Goal: Task Accomplishment & Management: Manage account settings

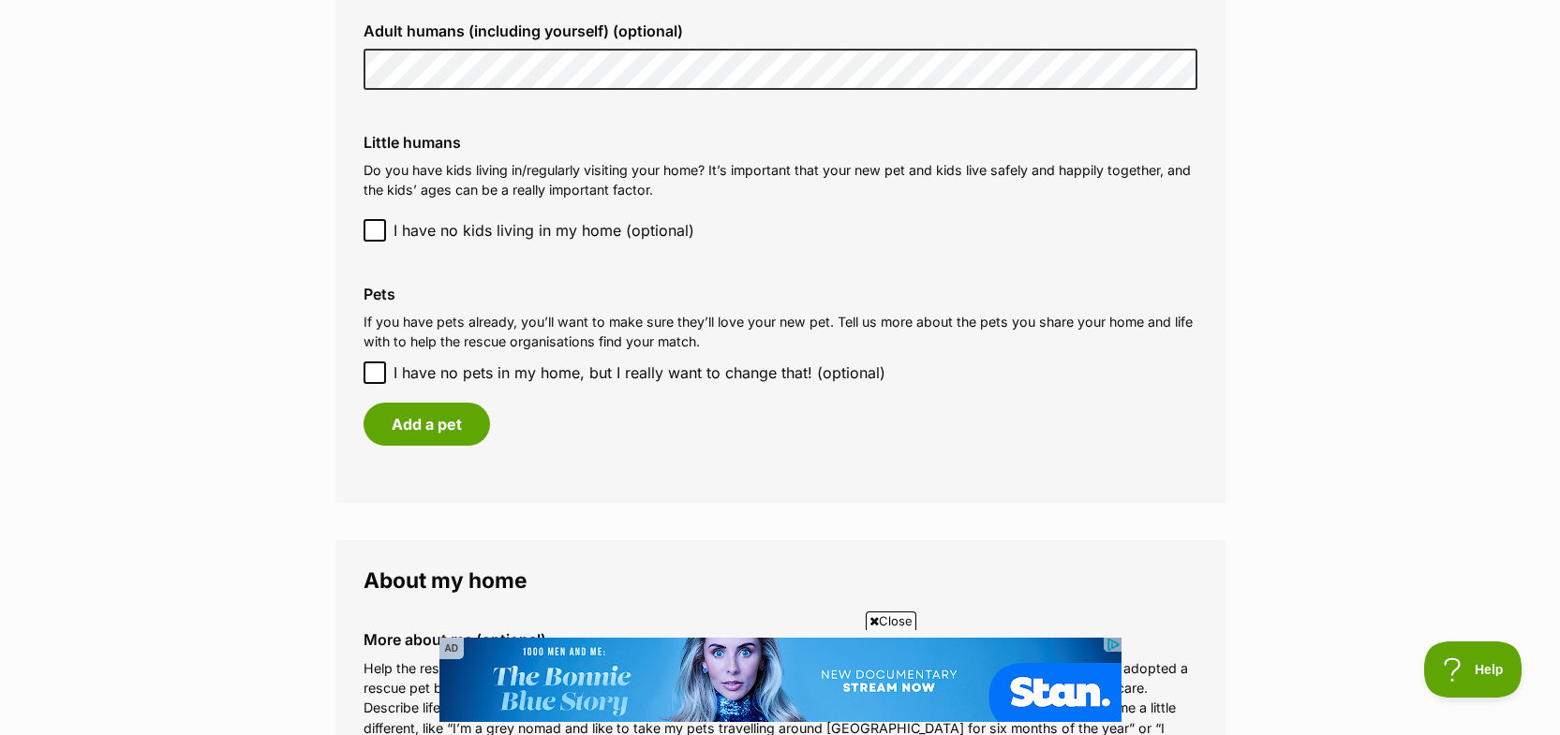
click at [379, 369] on icon at bounding box center [374, 372] width 11 height 8
click at [379, 369] on input "I have no pets in my home, but I really want to change that! (optional)" at bounding box center [374, 373] width 22 height 22
checkbox input "true"
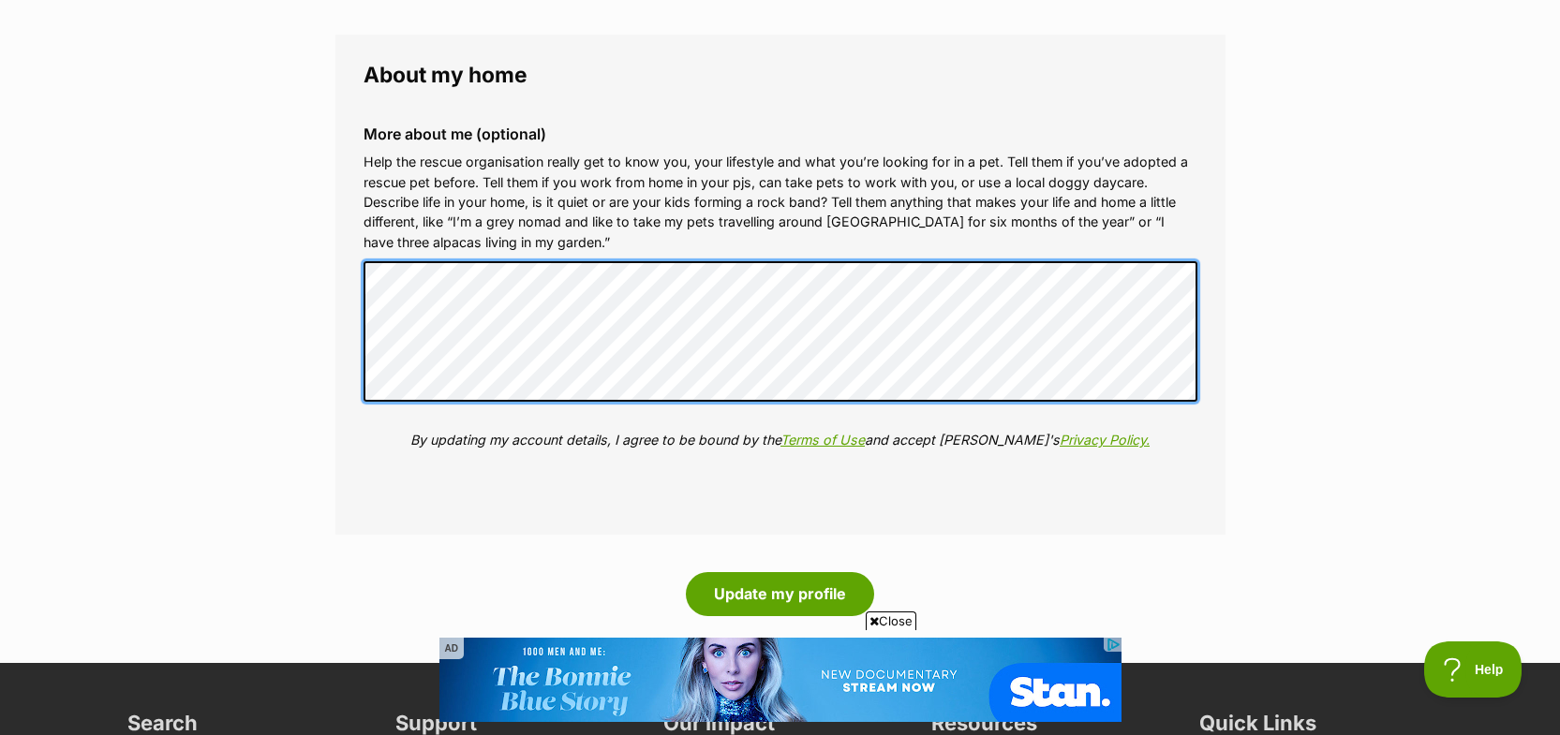
scroll to position [1967, 0]
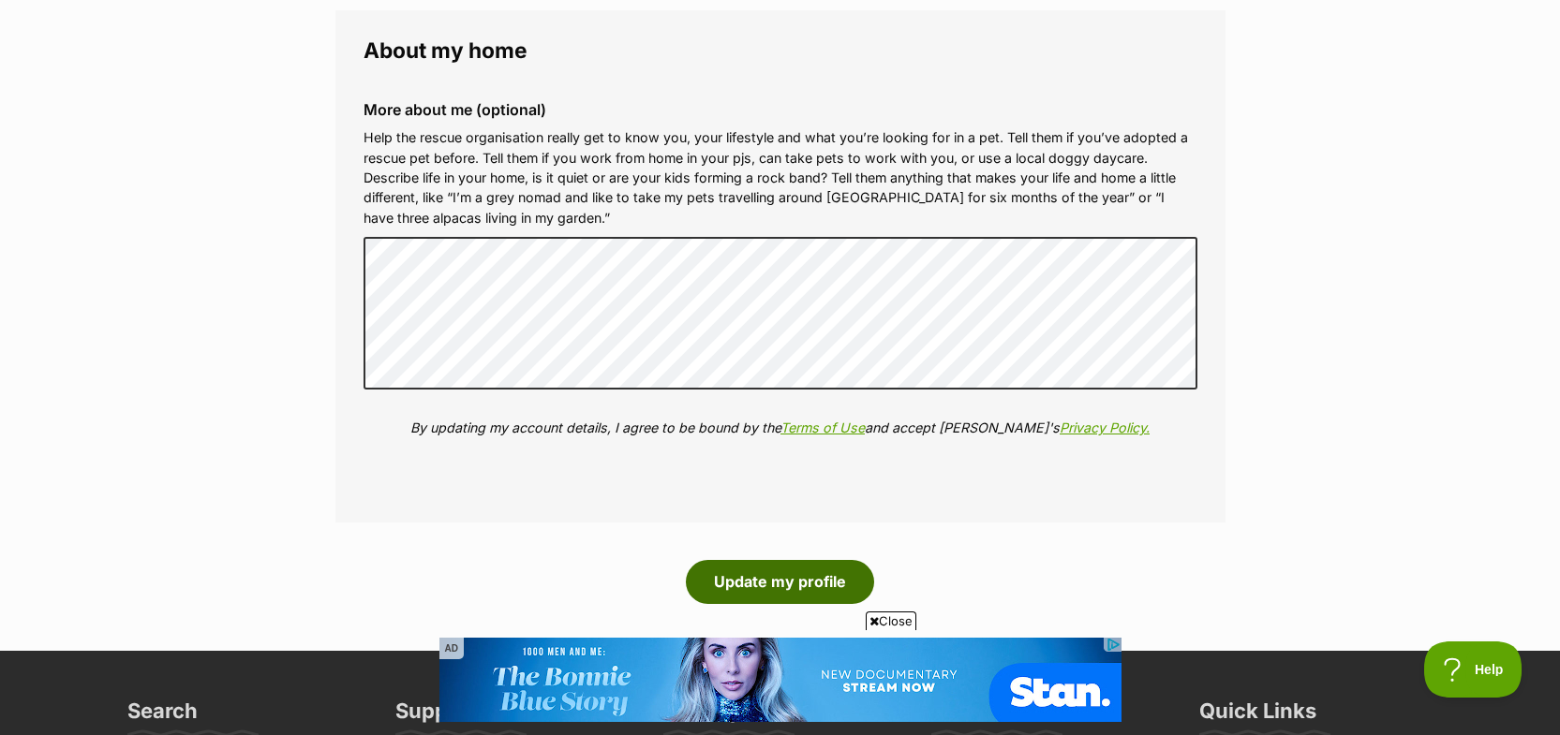
click at [777, 571] on button "Update my profile" at bounding box center [780, 581] width 188 height 43
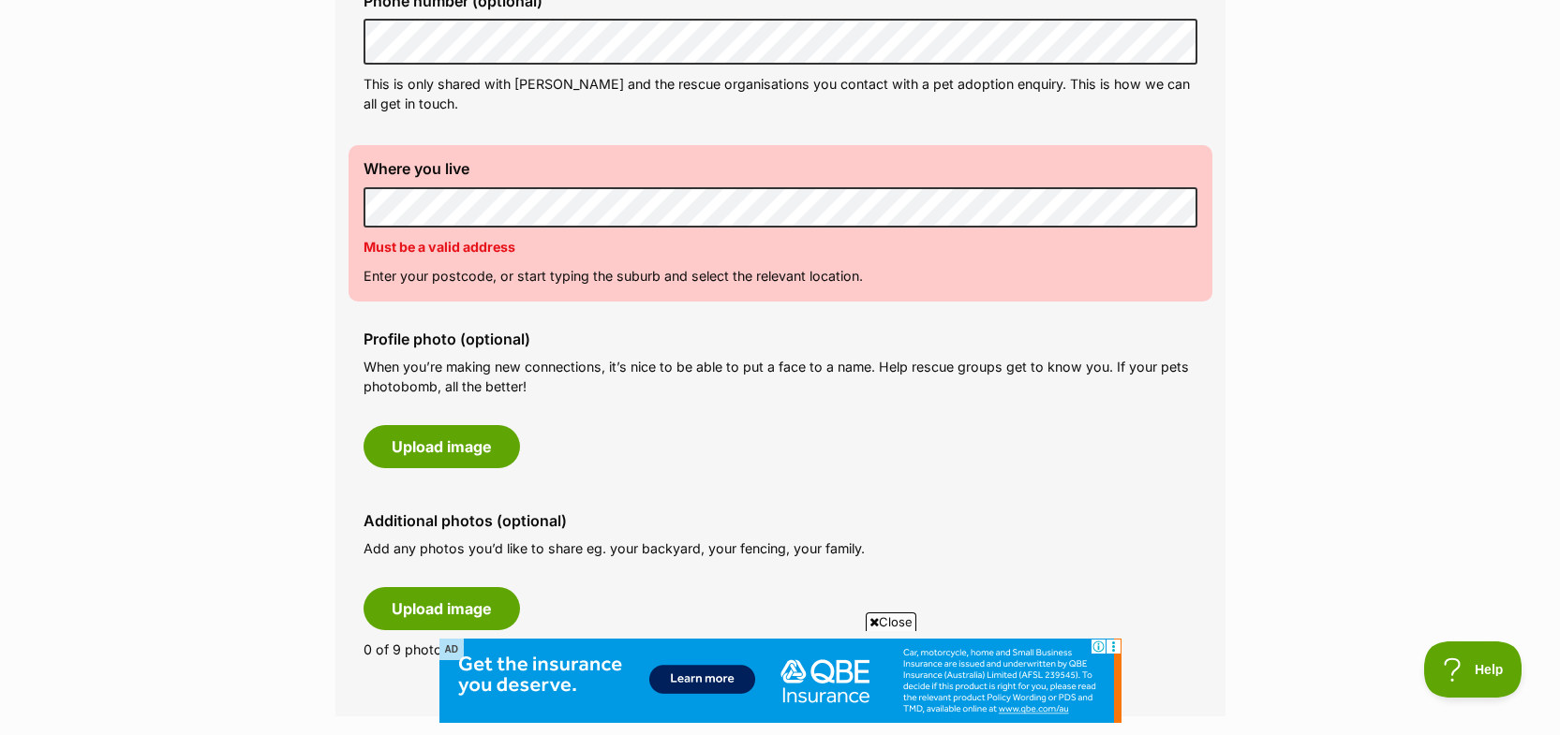
click at [689, 411] on div "Profile photo (optional) When you’re making new connections, it’s nice to be ab…" at bounding box center [780, 400] width 864 height 168
click at [916, 443] on div "Profile photo (optional) When you’re making new connections, it’s nice to be ab…" at bounding box center [780, 400] width 864 height 168
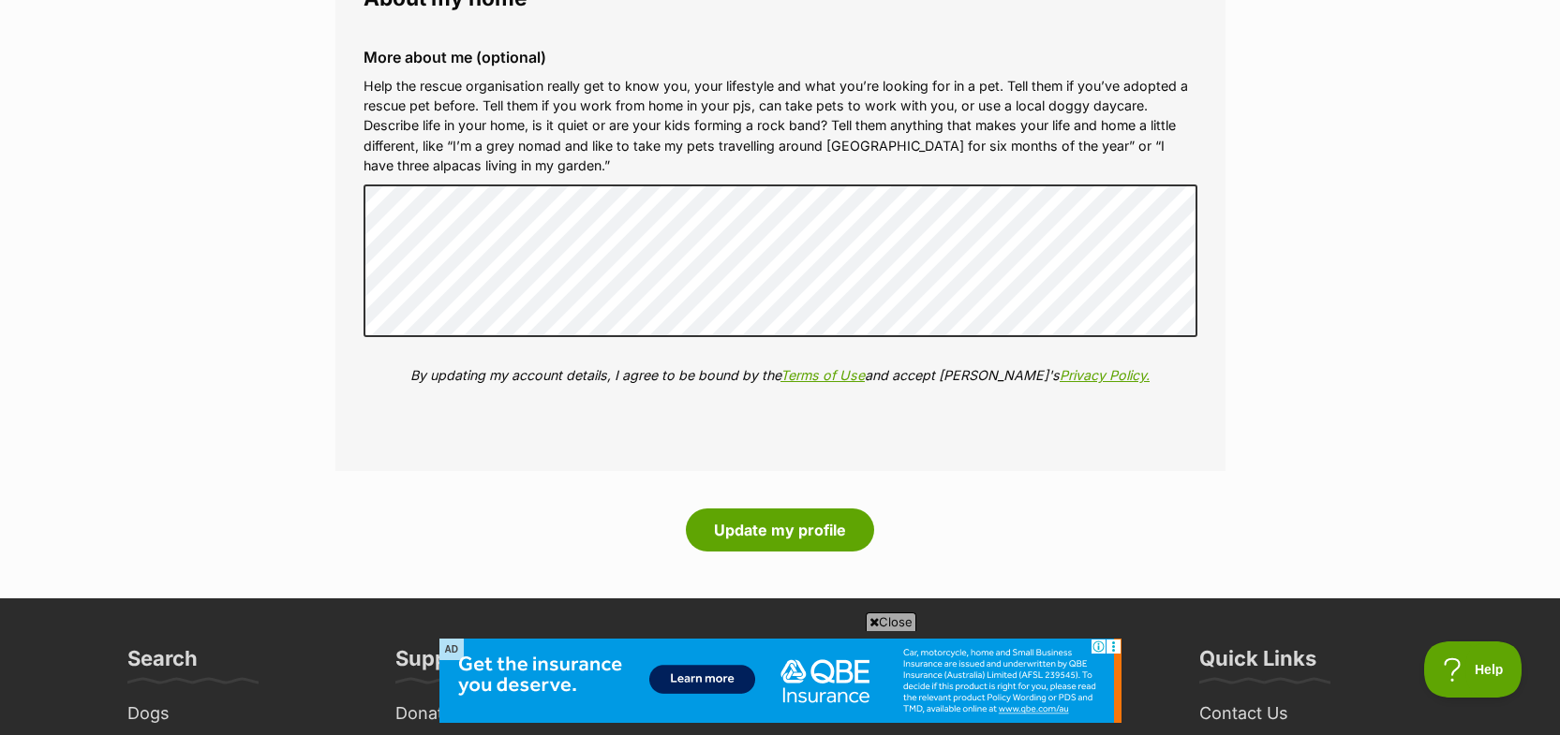
scroll to position [2061, 0]
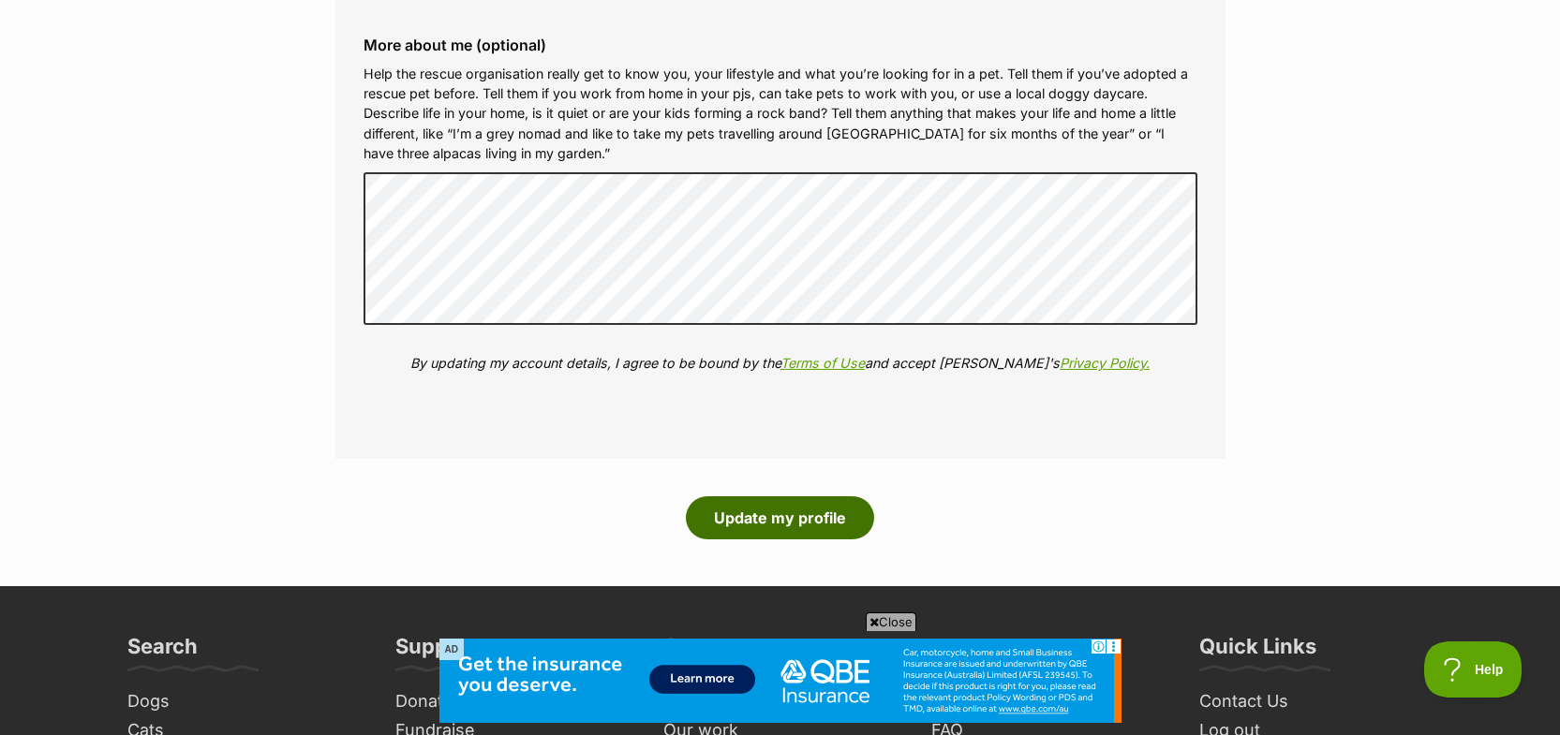
click at [771, 515] on button "Update my profile" at bounding box center [780, 518] width 188 height 43
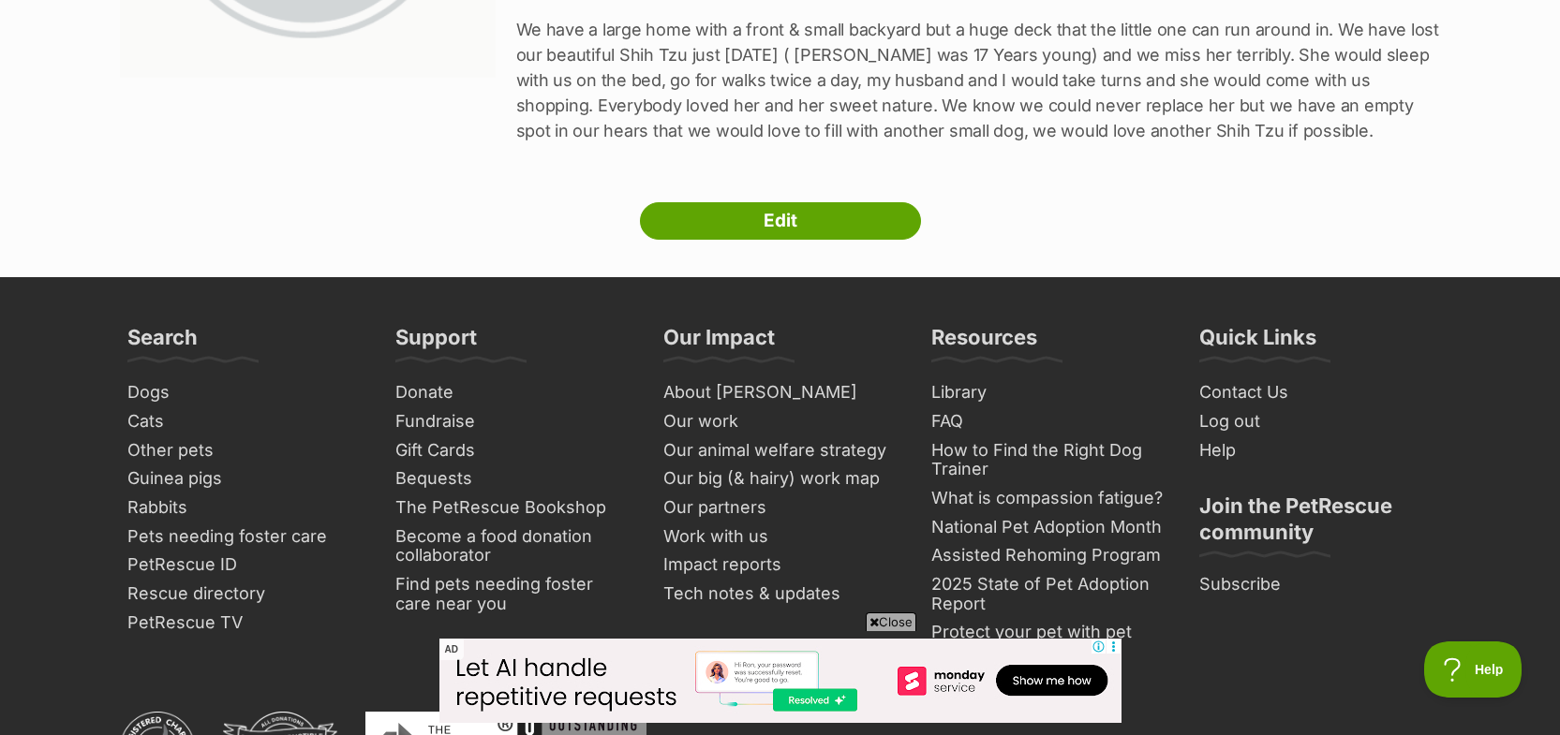
scroll to position [281, 0]
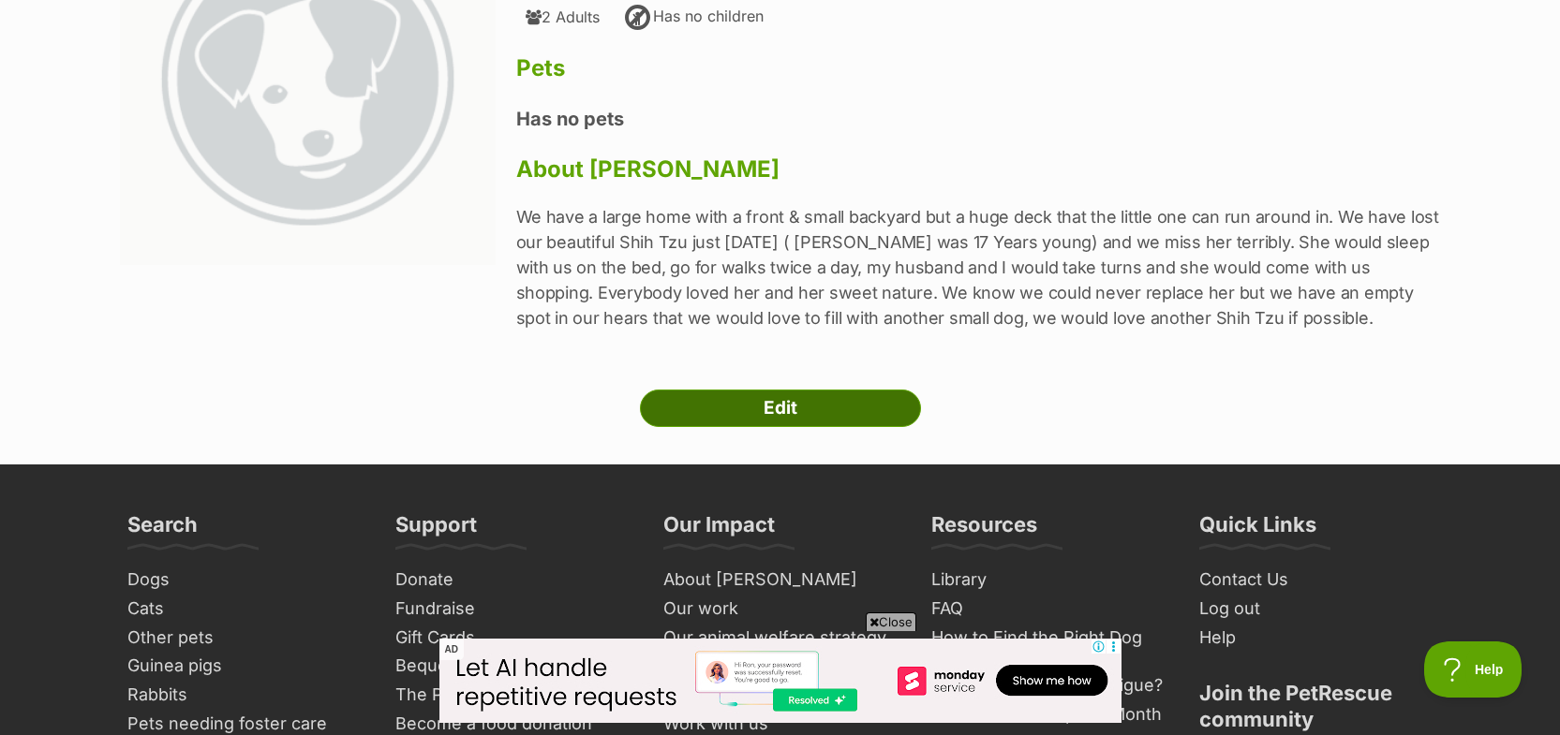
click at [803, 402] on link "Edit" at bounding box center [780, 408] width 281 height 37
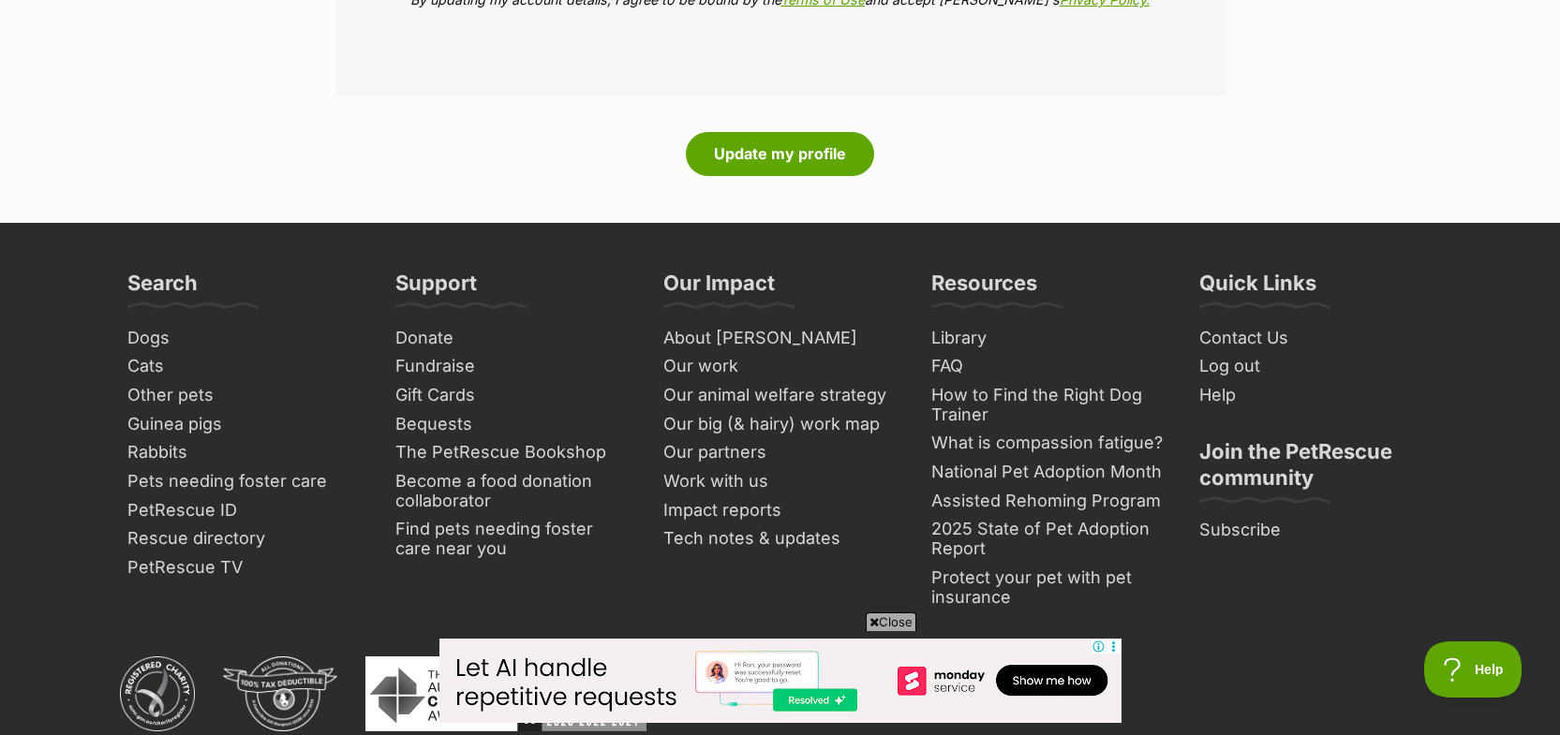
scroll to position [2342, 0]
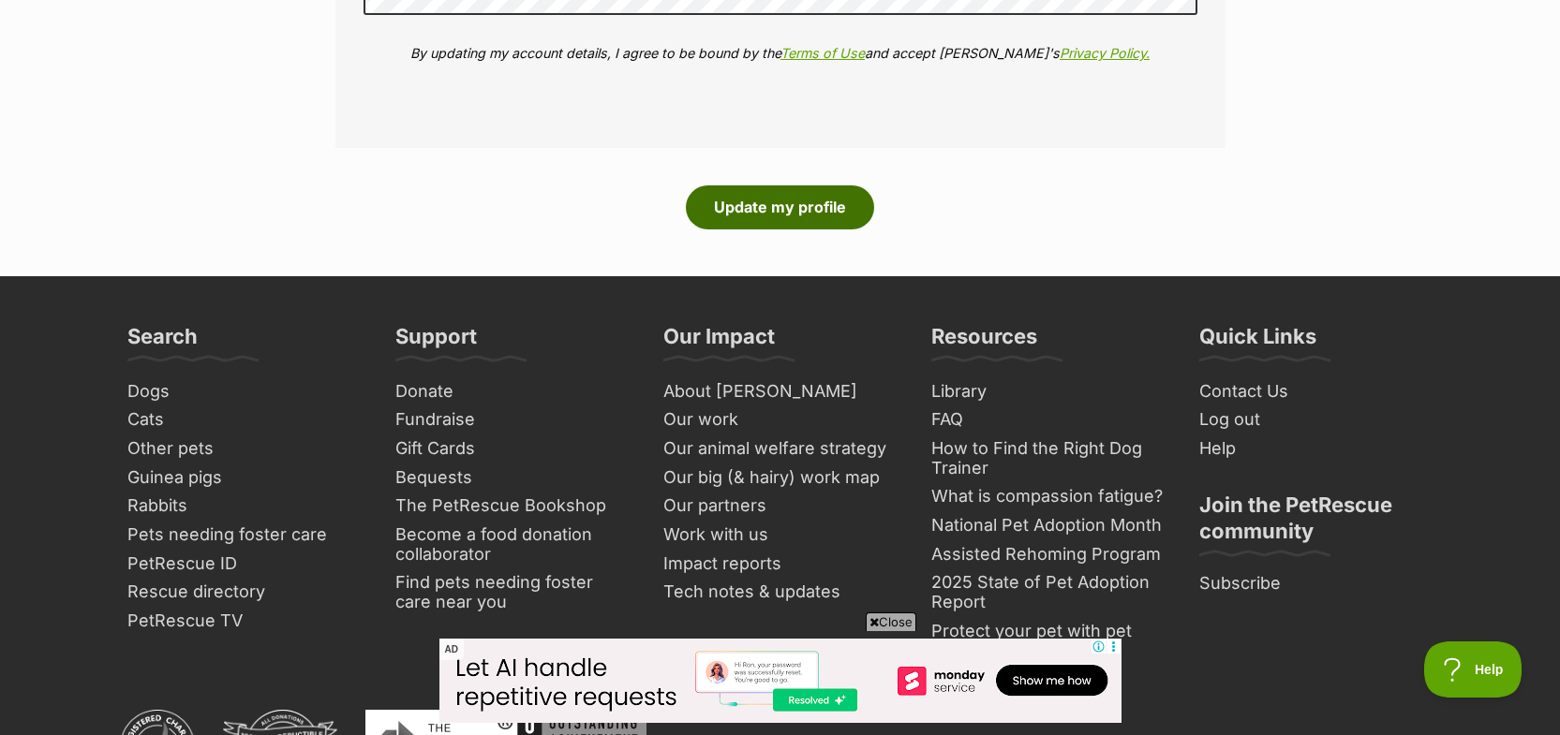
click at [775, 200] on button "Update my profile" at bounding box center [780, 206] width 188 height 43
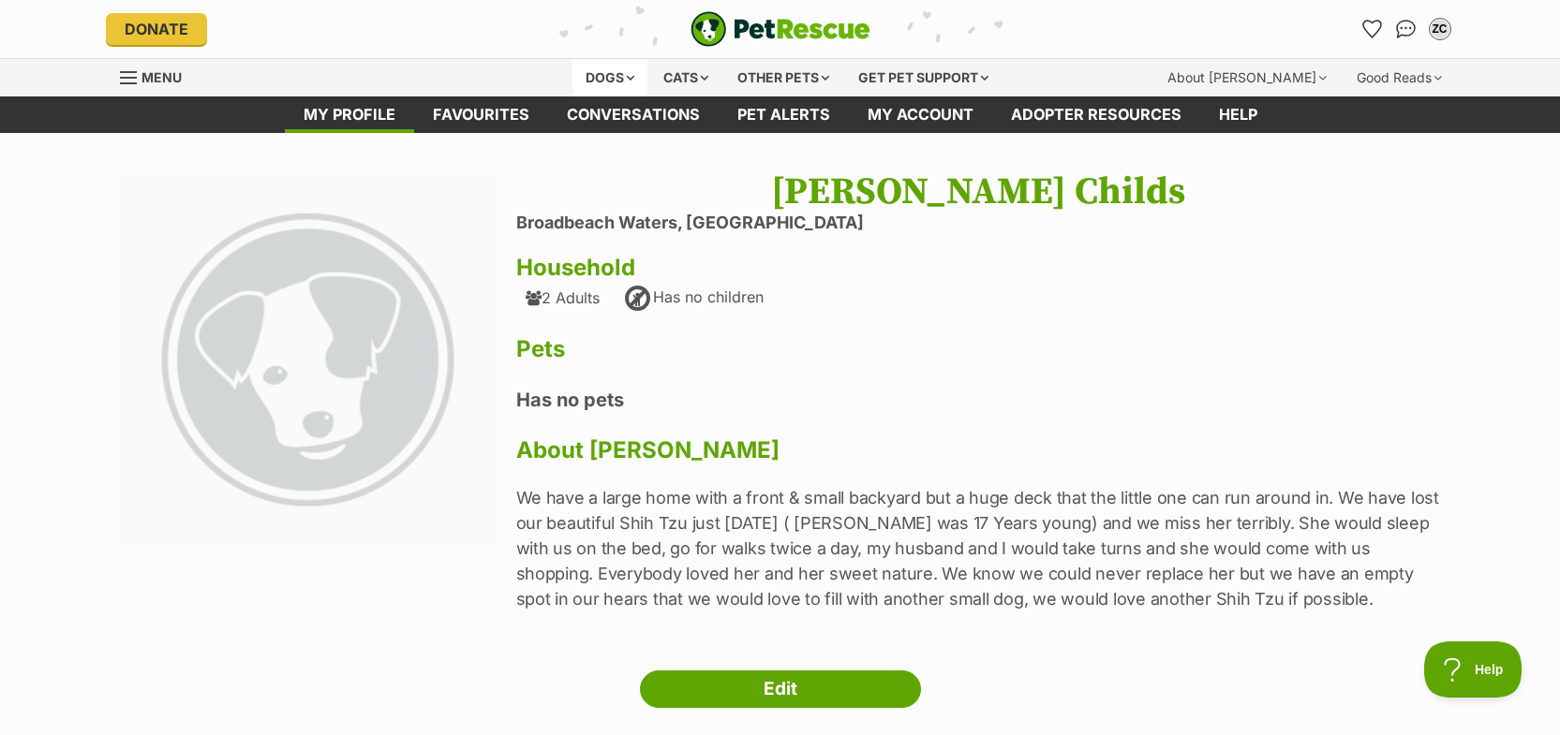
click at [597, 78] on div "Dogs" at bounding box center [609, 77] width 75 height 37
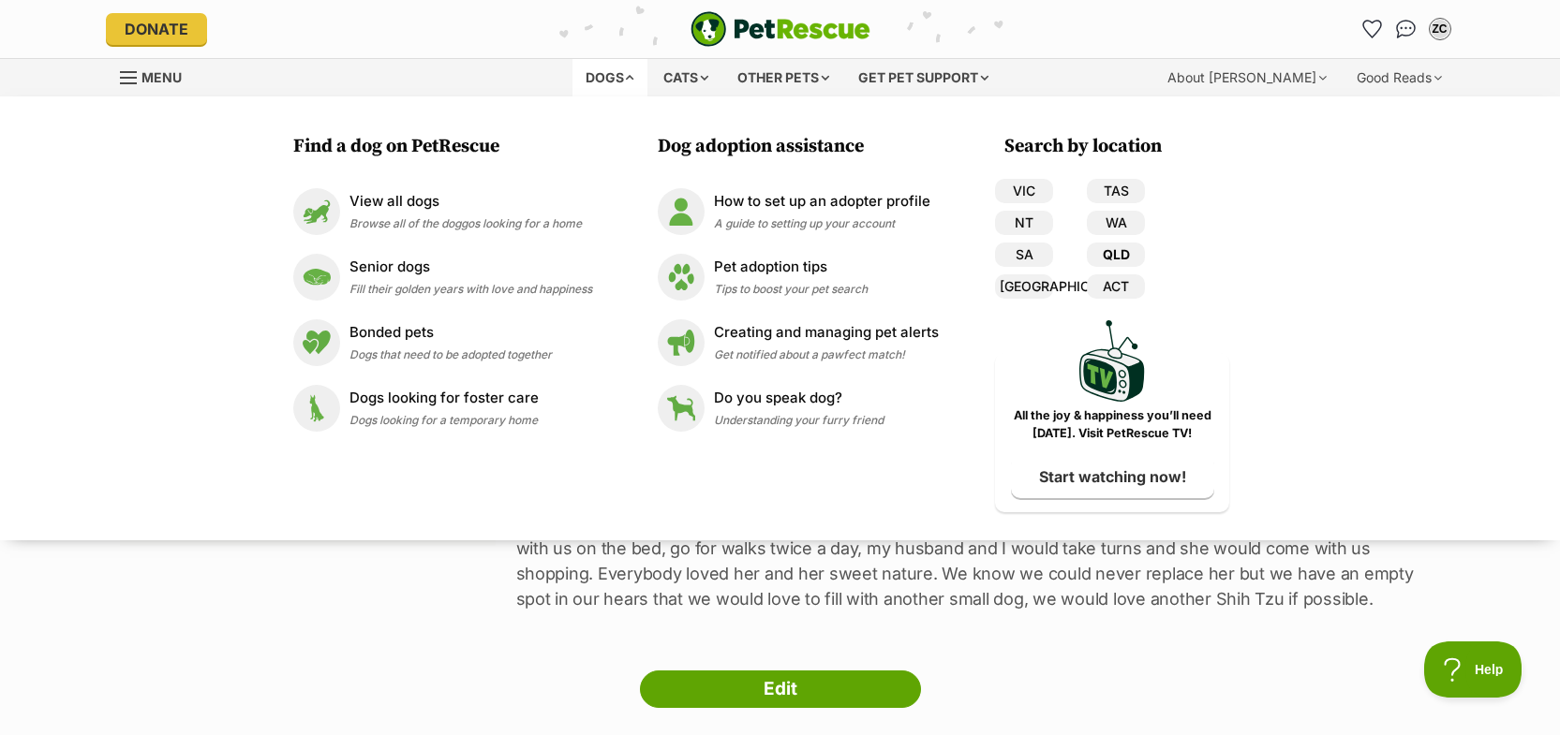
click at [1117, 249] on link "QLD" at bounding box center [1116, 255] width 58 height 24
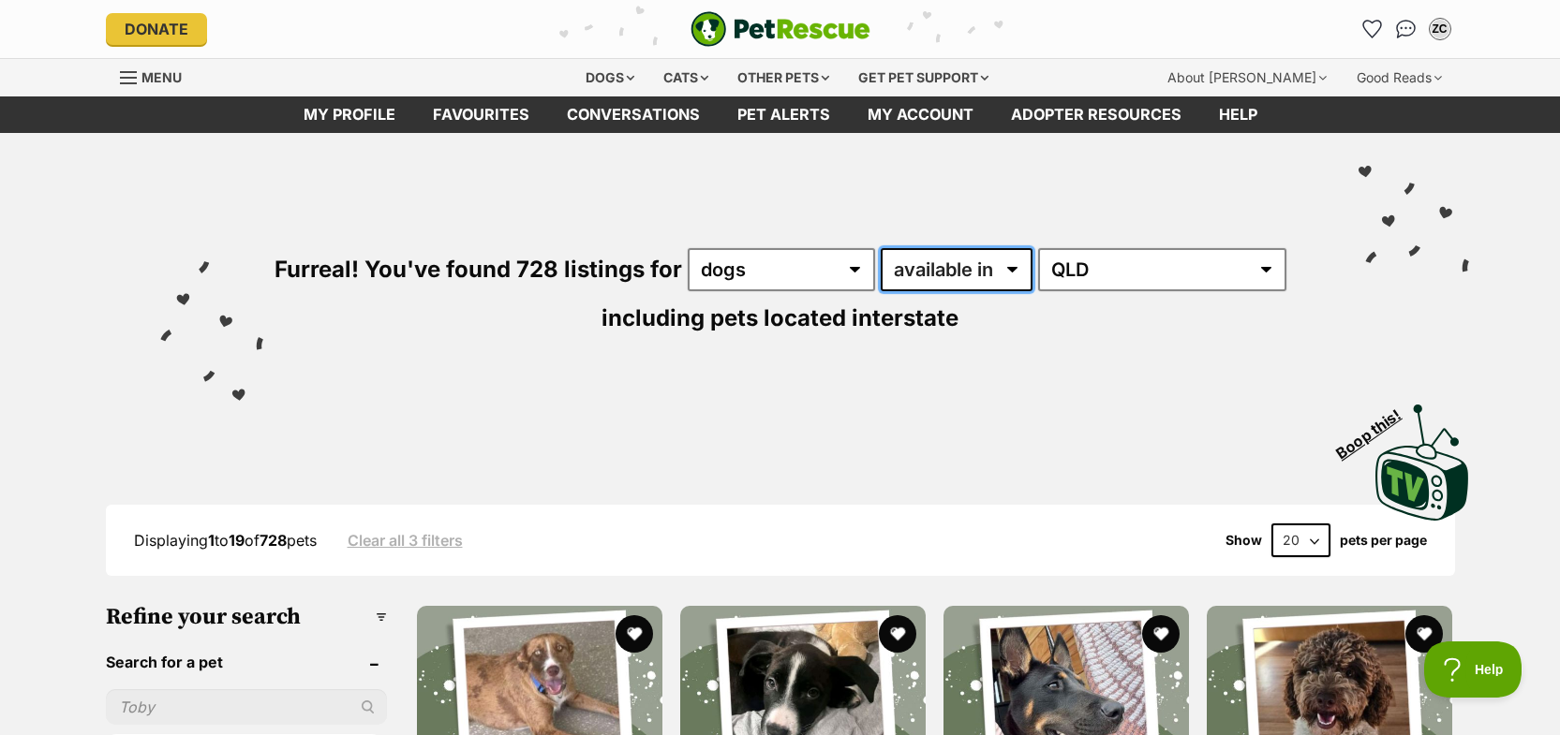
click at [1013, 261] on select "available in located in" at bounding box center [957, 269] width 152 height 43
select select "disabled"
click at [882, 248] on select "available in located in" at bounding box center [957, 269] width 152 height 43
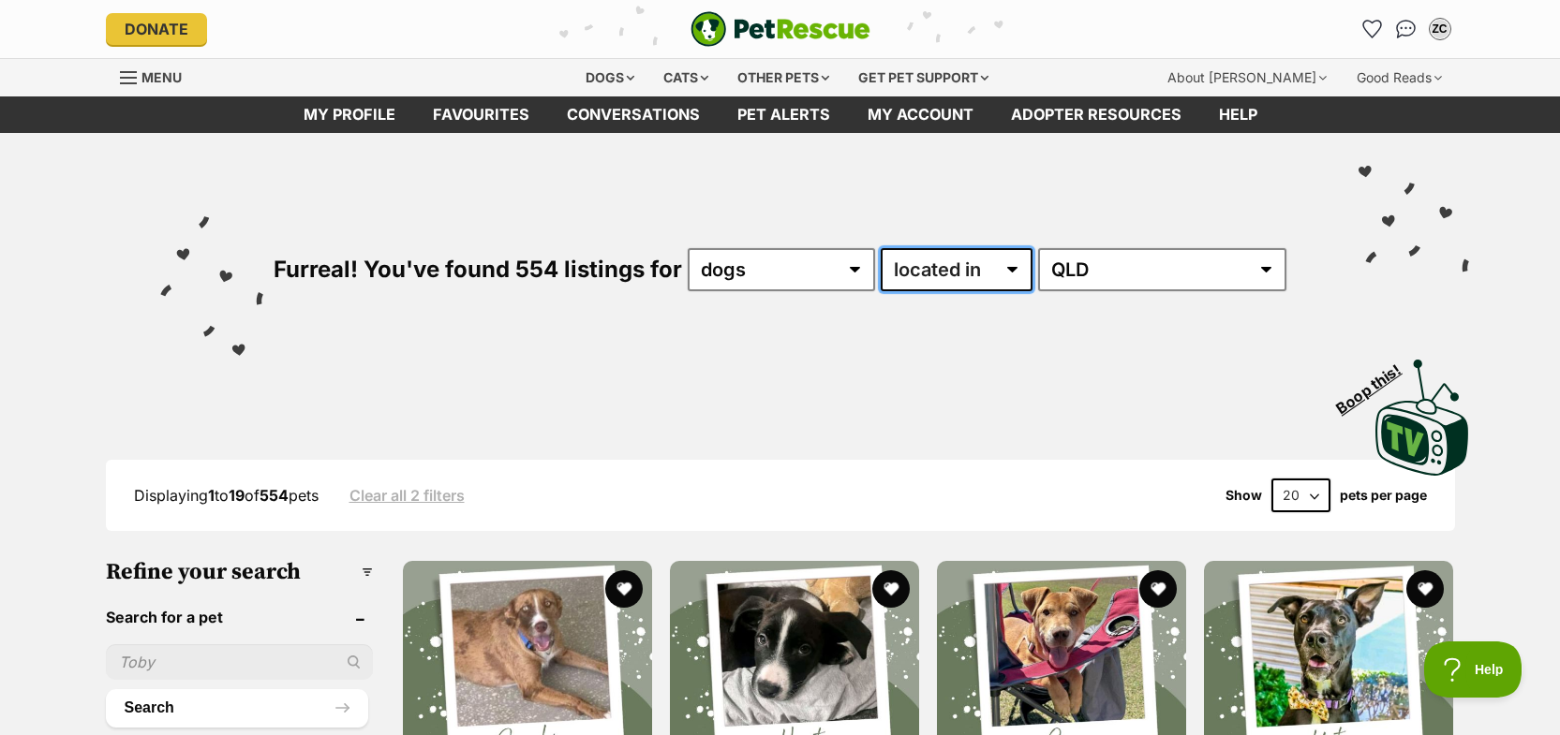
click at [1032, 264] on select "available in located in" at bounding box center [957, 269] width 152 height 43
click at [954, 269] on select "available in located in" at bounding box center [957, 269] width 152 height 43
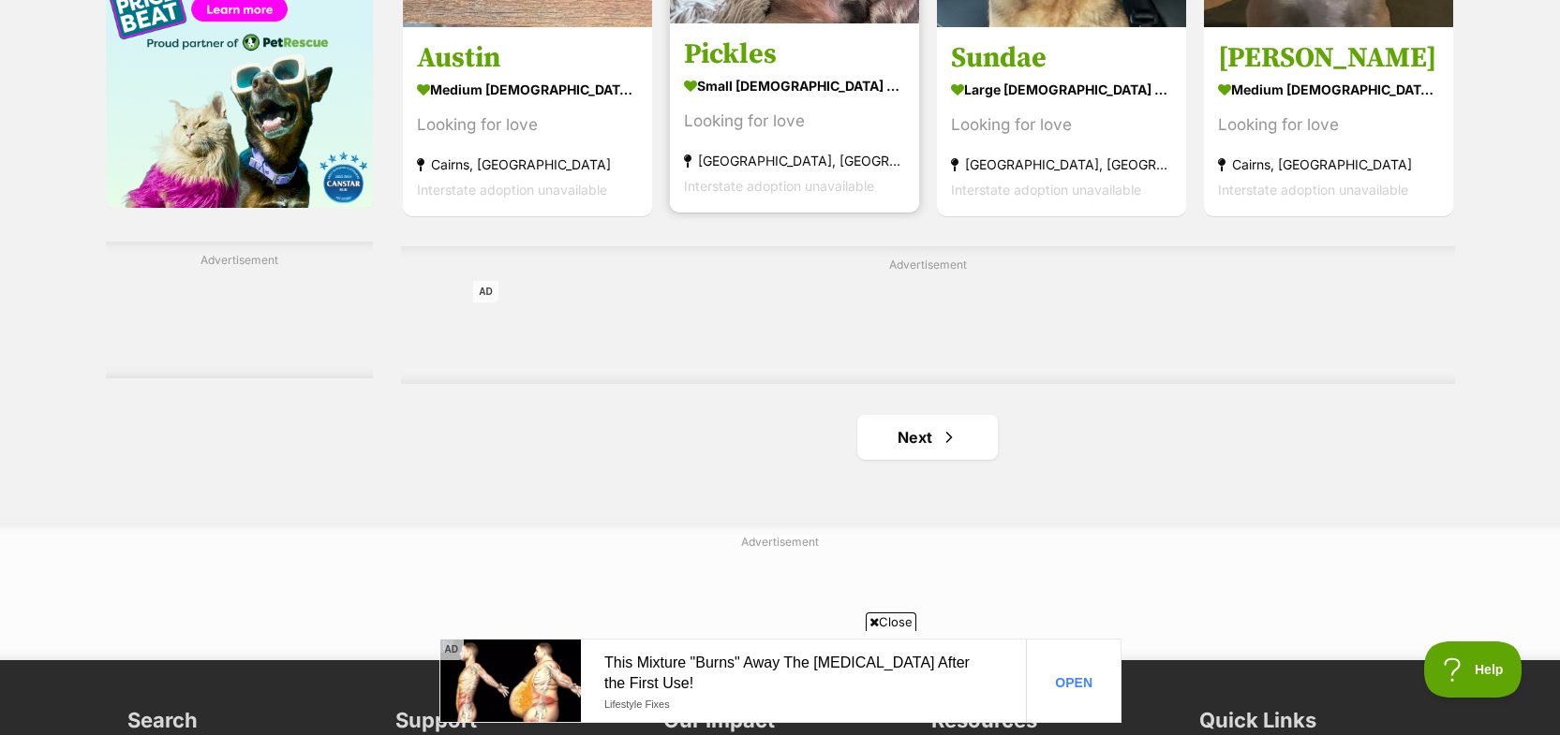
scroll to position [2998, 0]
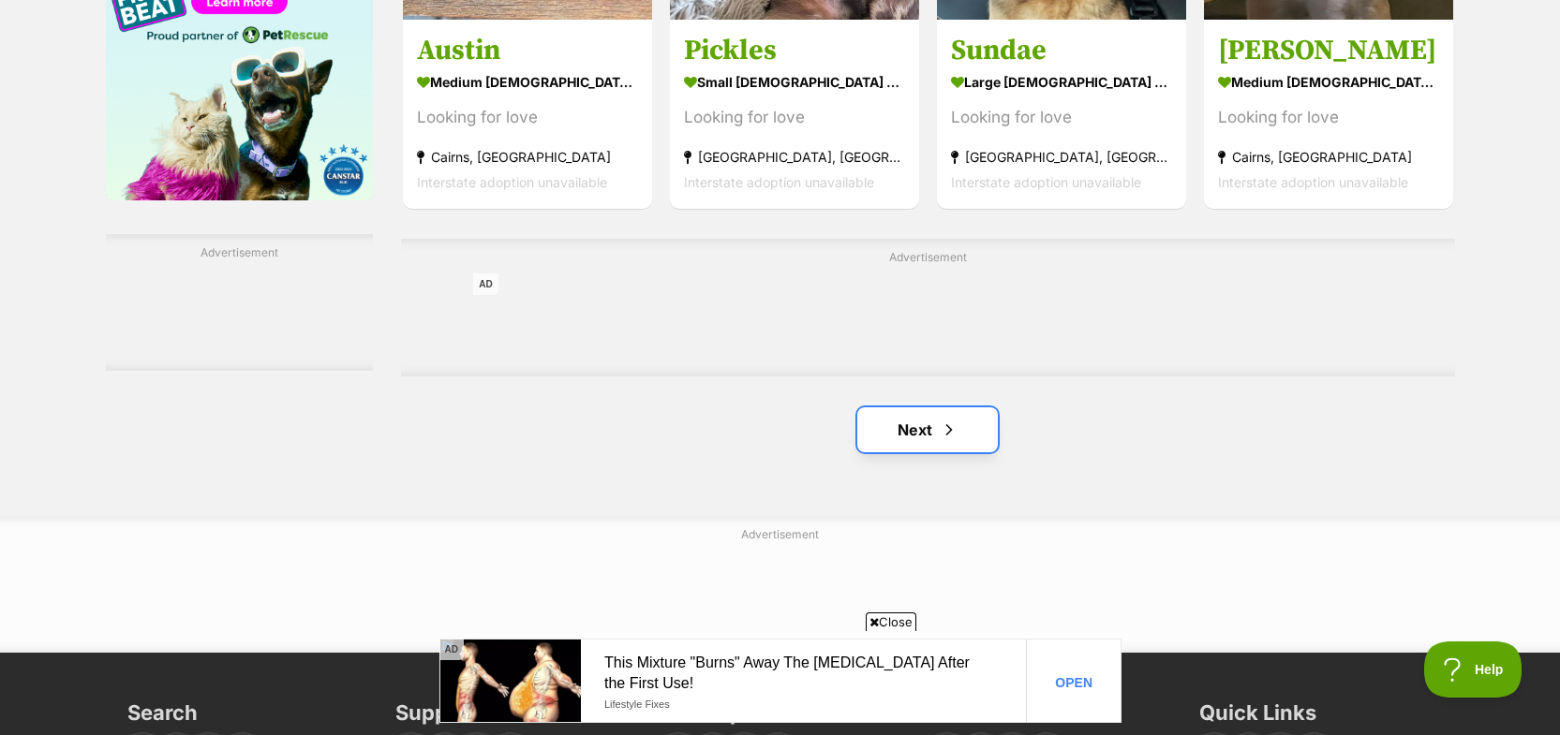
click at [902, 435] on link "Next" at bounding box center [927, 430] width 141 height 45
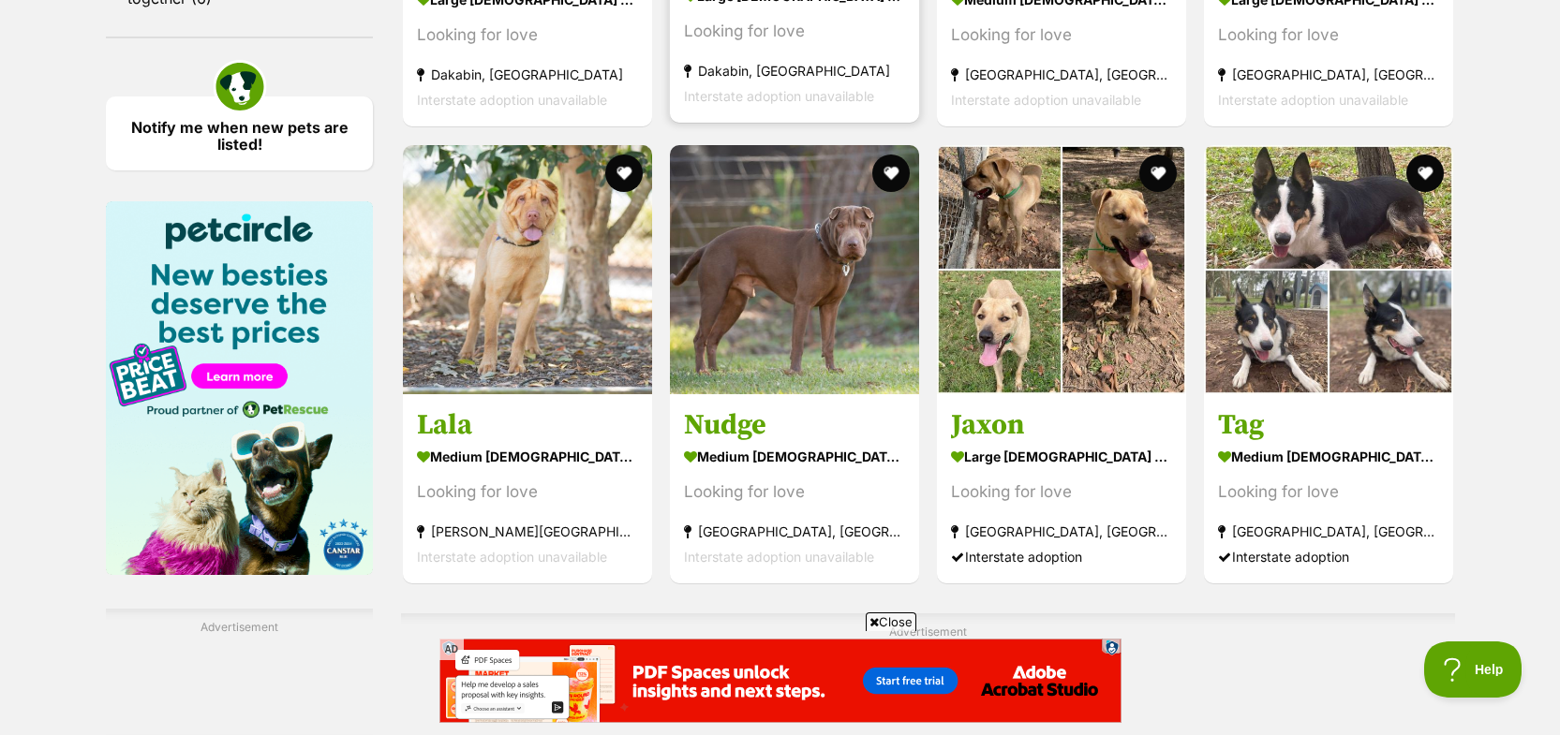
scroll to position [2998, 0]
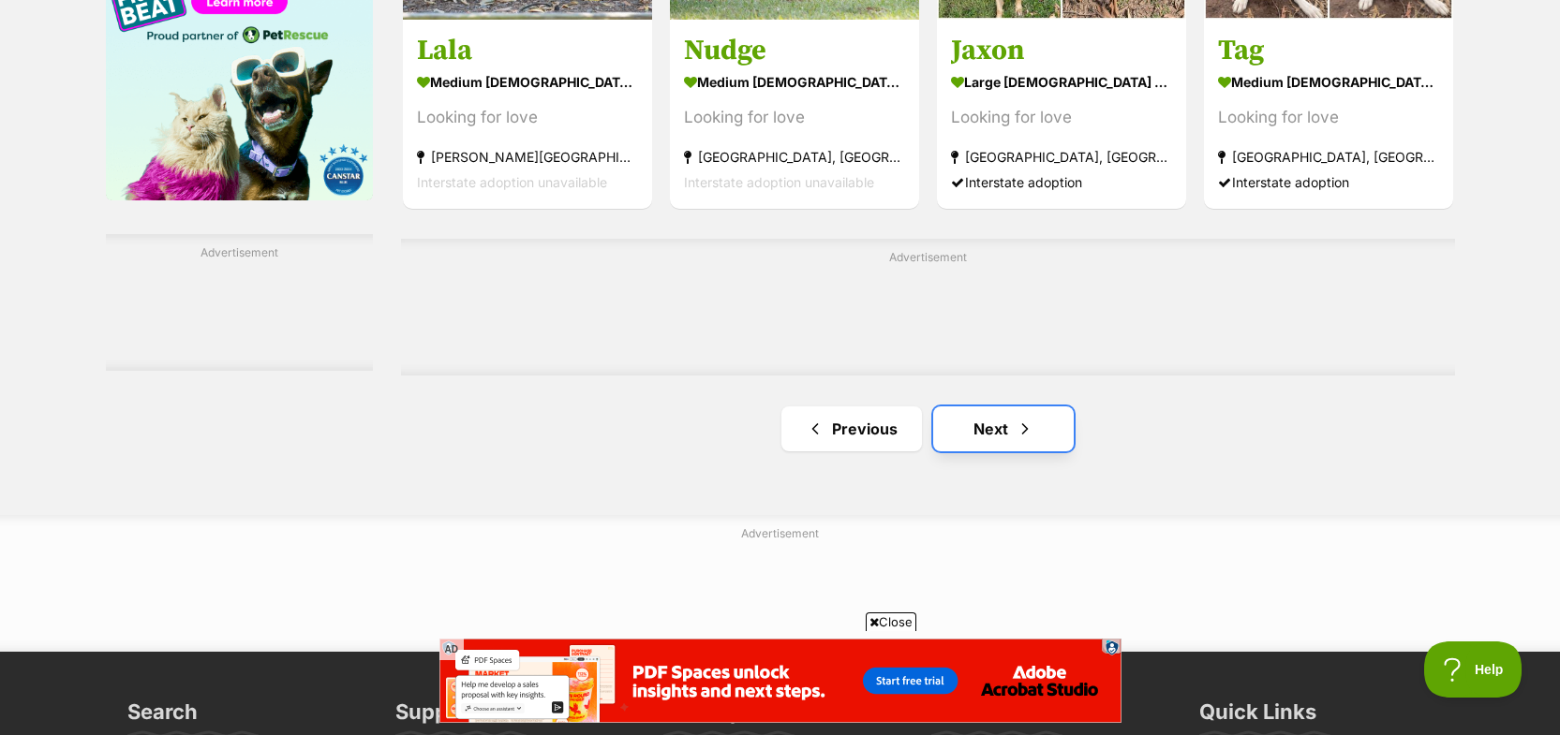
click at [994, 432] on link "Next" at bounding box center [1003, 429] width 141 height 45
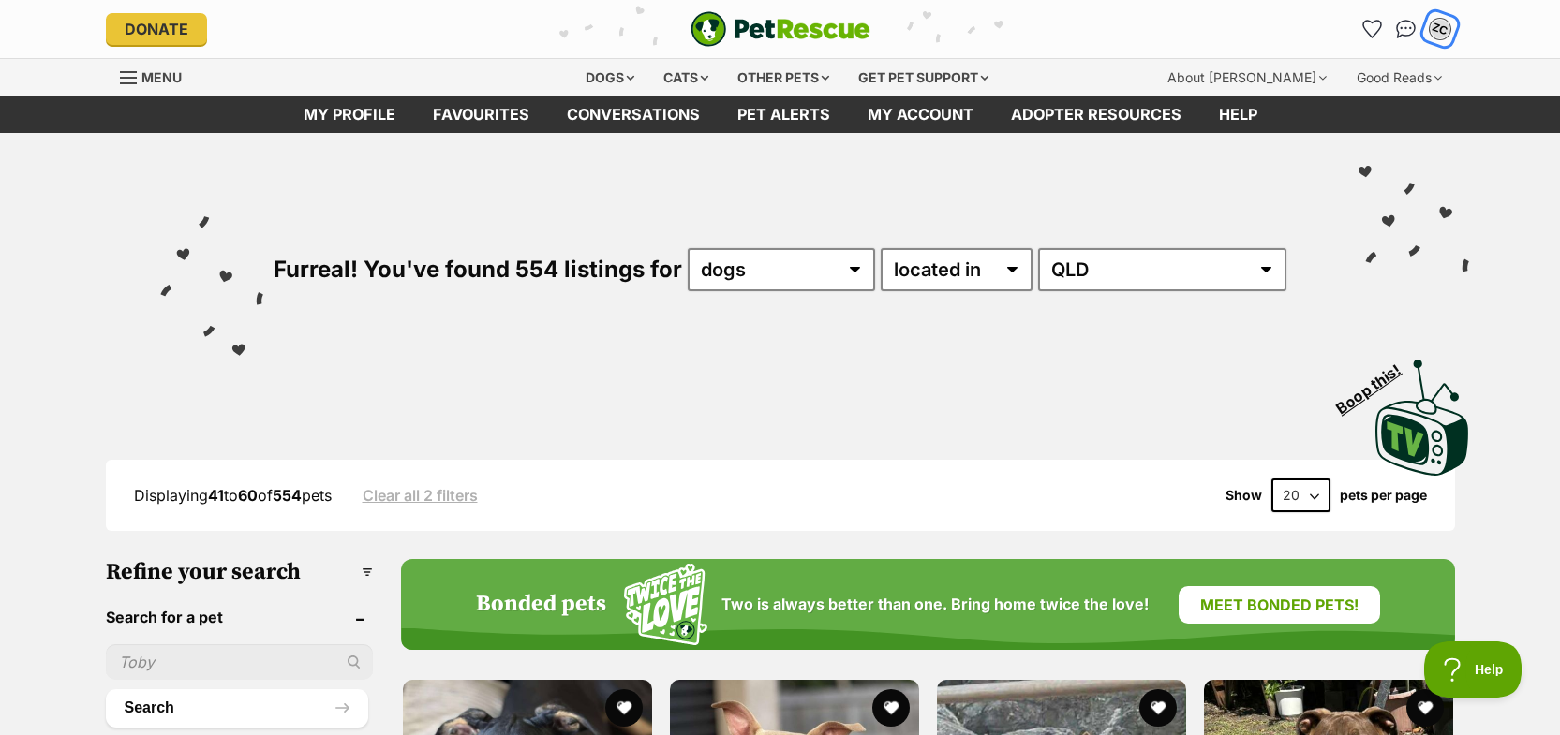
click at [1439, 30] on div "ZC" at bounding box center [1440, 29] width 24 height 24
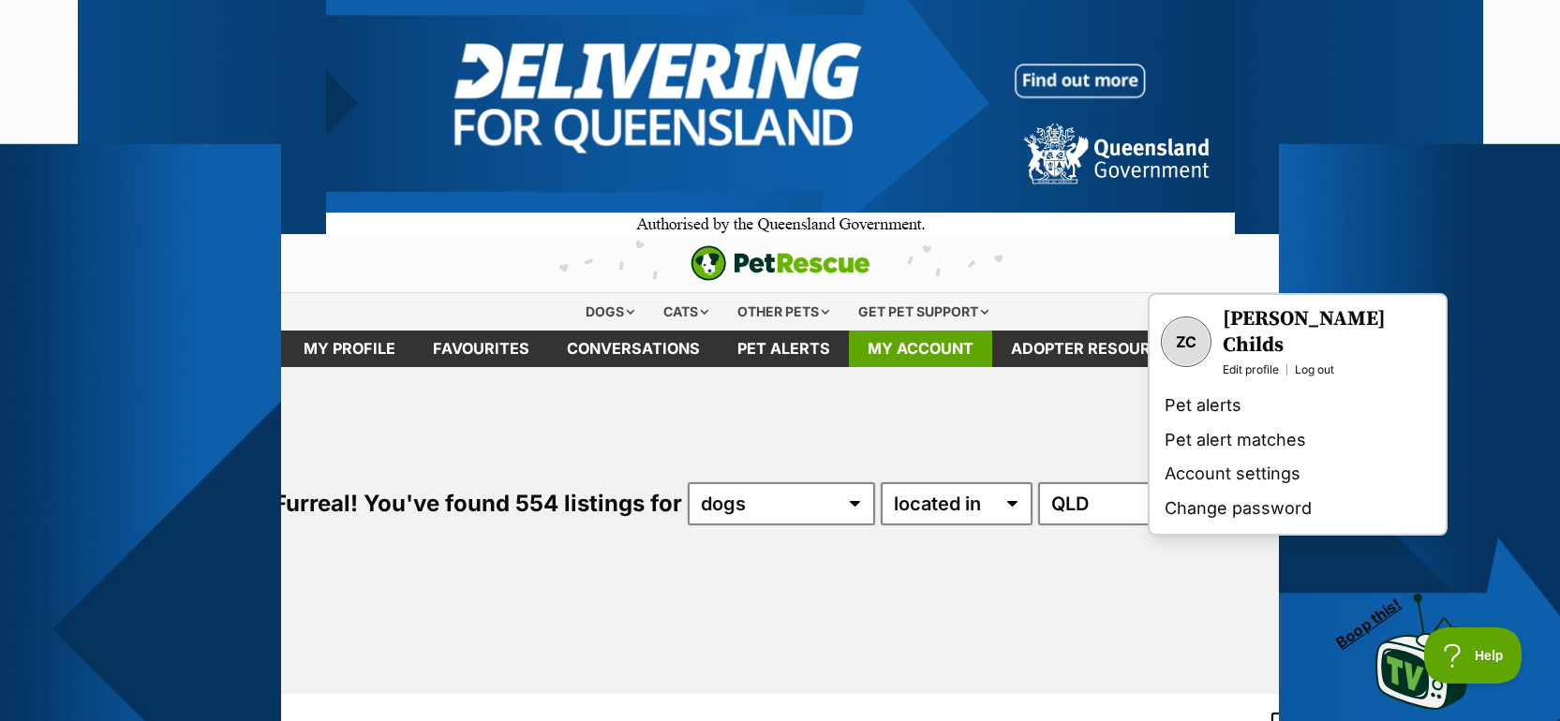
click at [924, 346] on link "My account" at bounding box center [920, 349] width 143 height 37
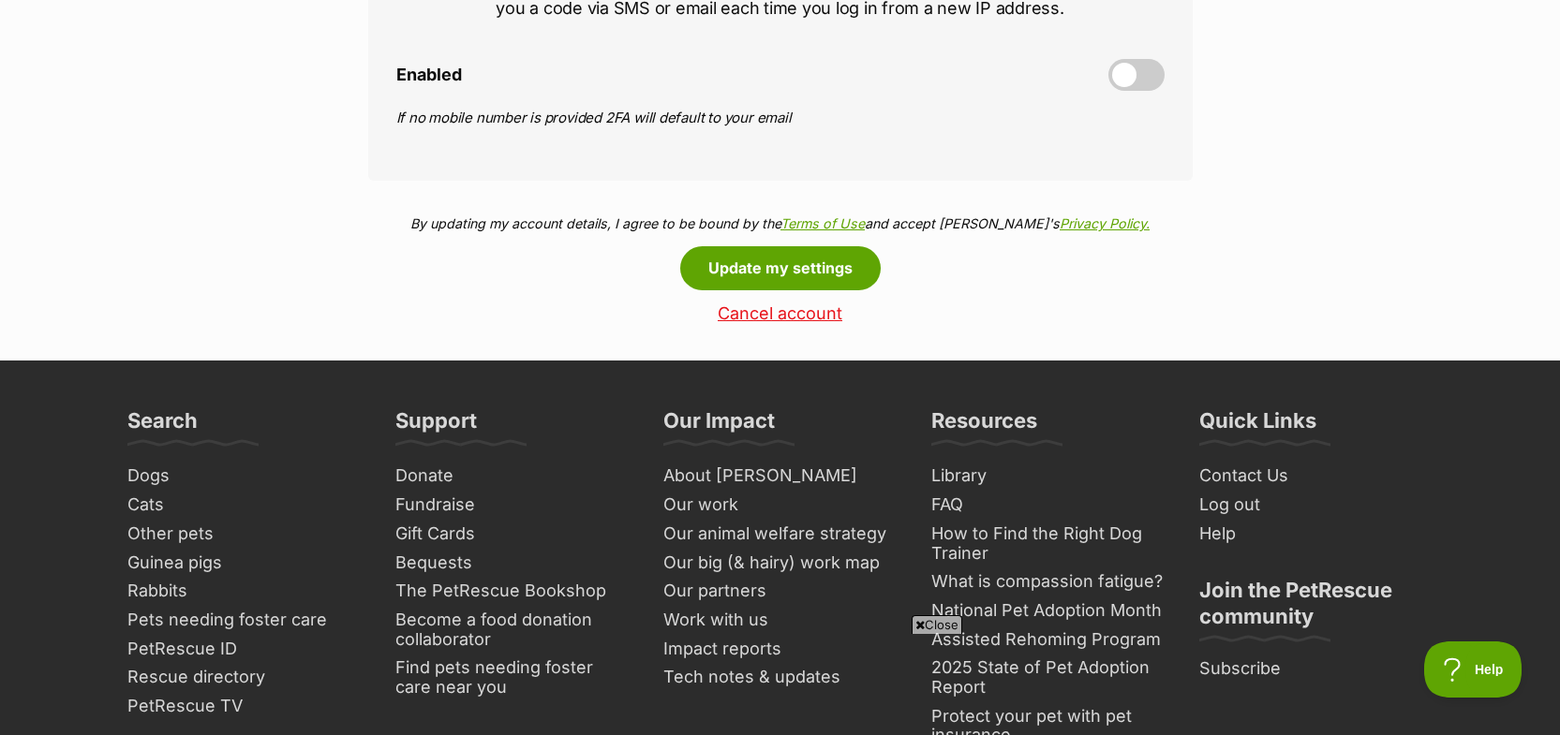
scroll to position [937, 0]
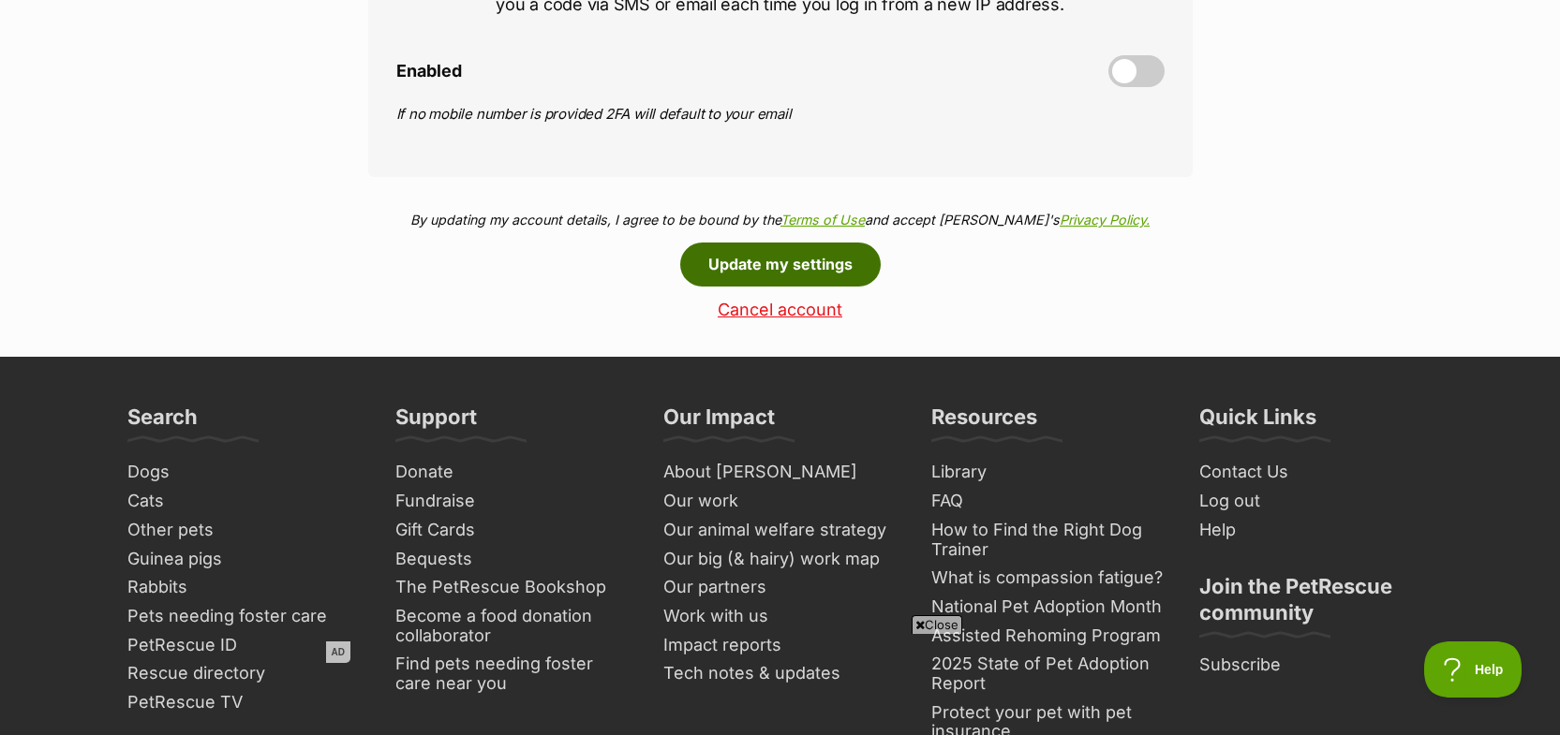
click at [808, 250] on button "Update my settings" at bounding box center [780, 264] width 200 height 43
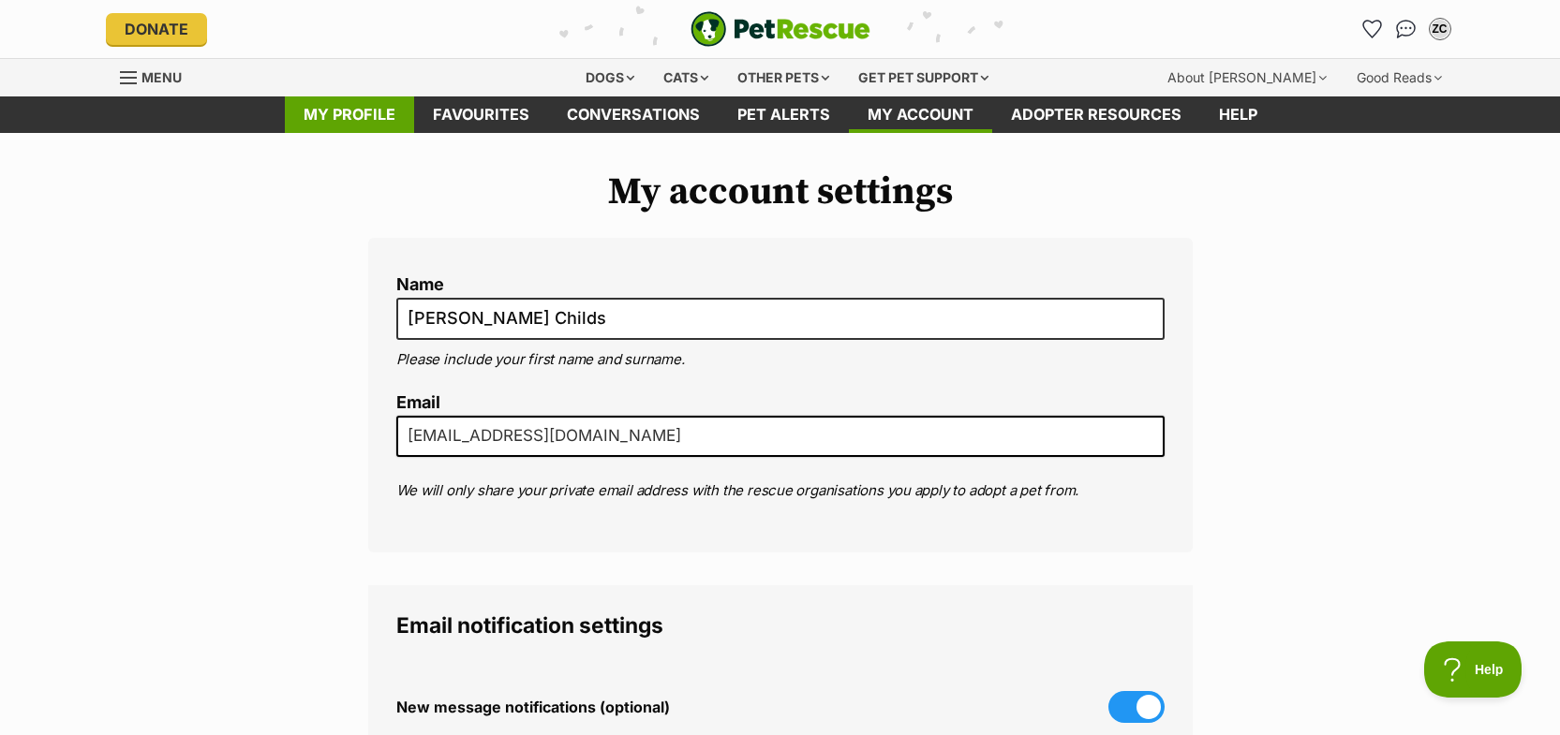
click at [340, 110] on link "My profile" at bounding box center [349, 114] width 129 height 37
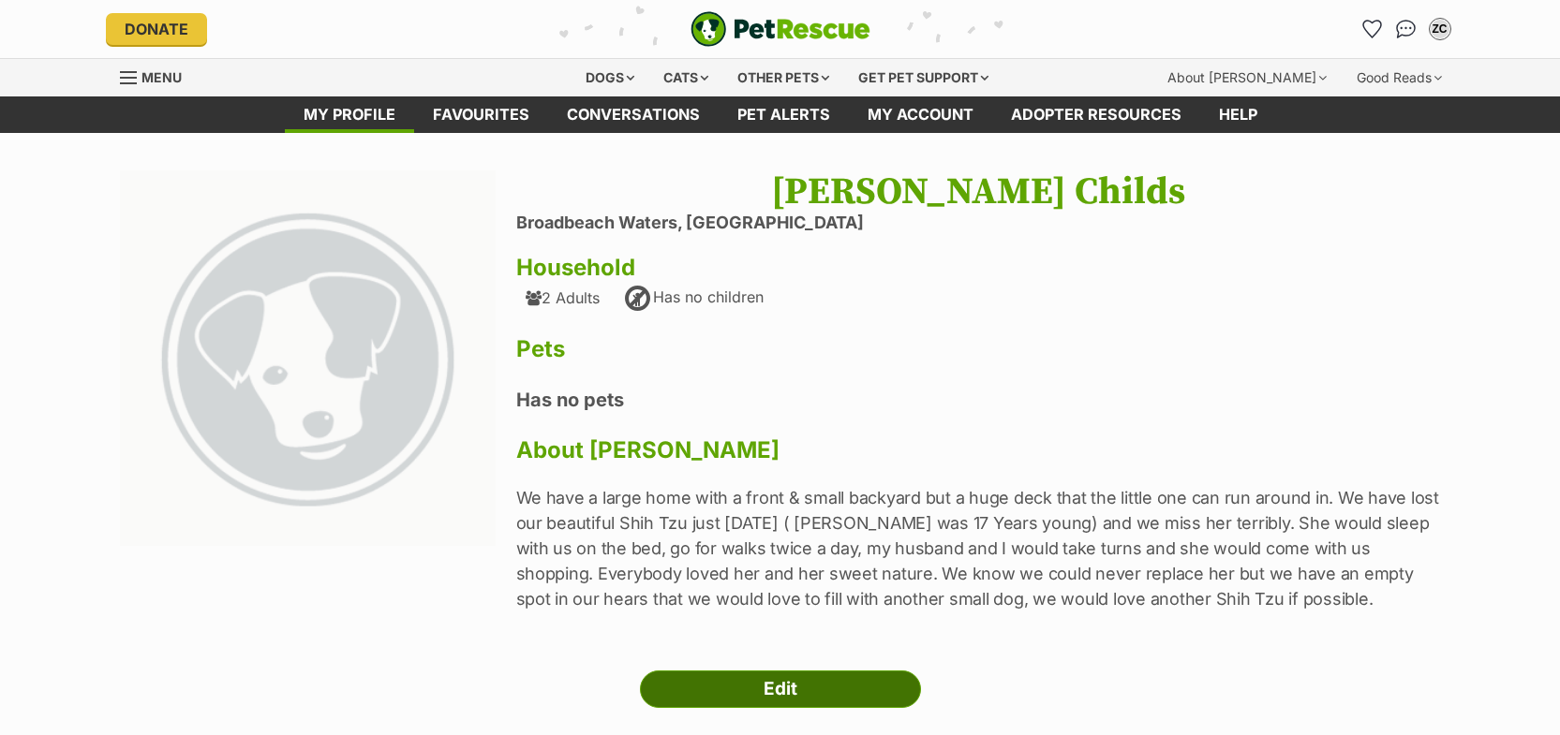
click at [783, 696] on link "Edit" at bounding box center [780, 689] width 281 height 37
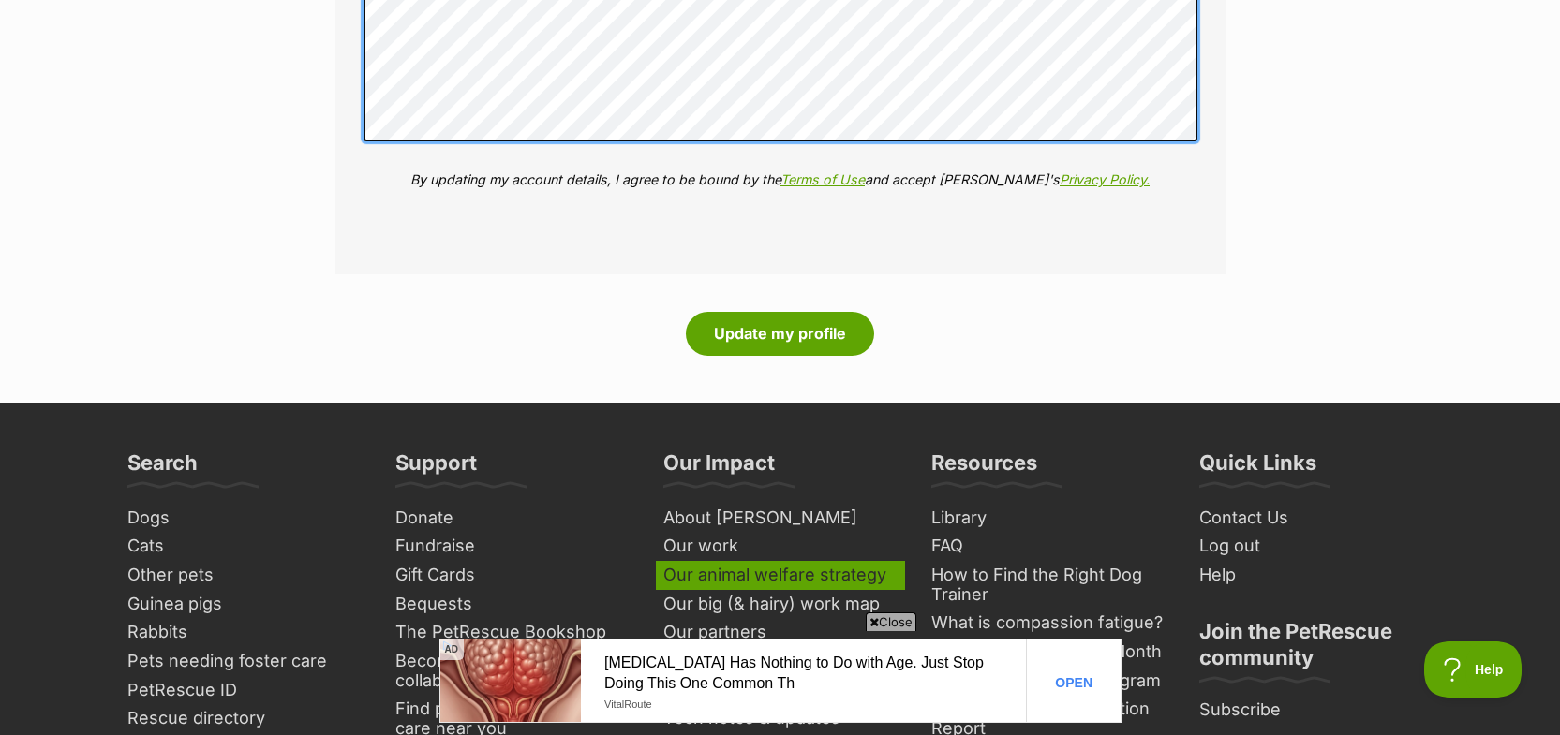
scroll to position [2248, 0]
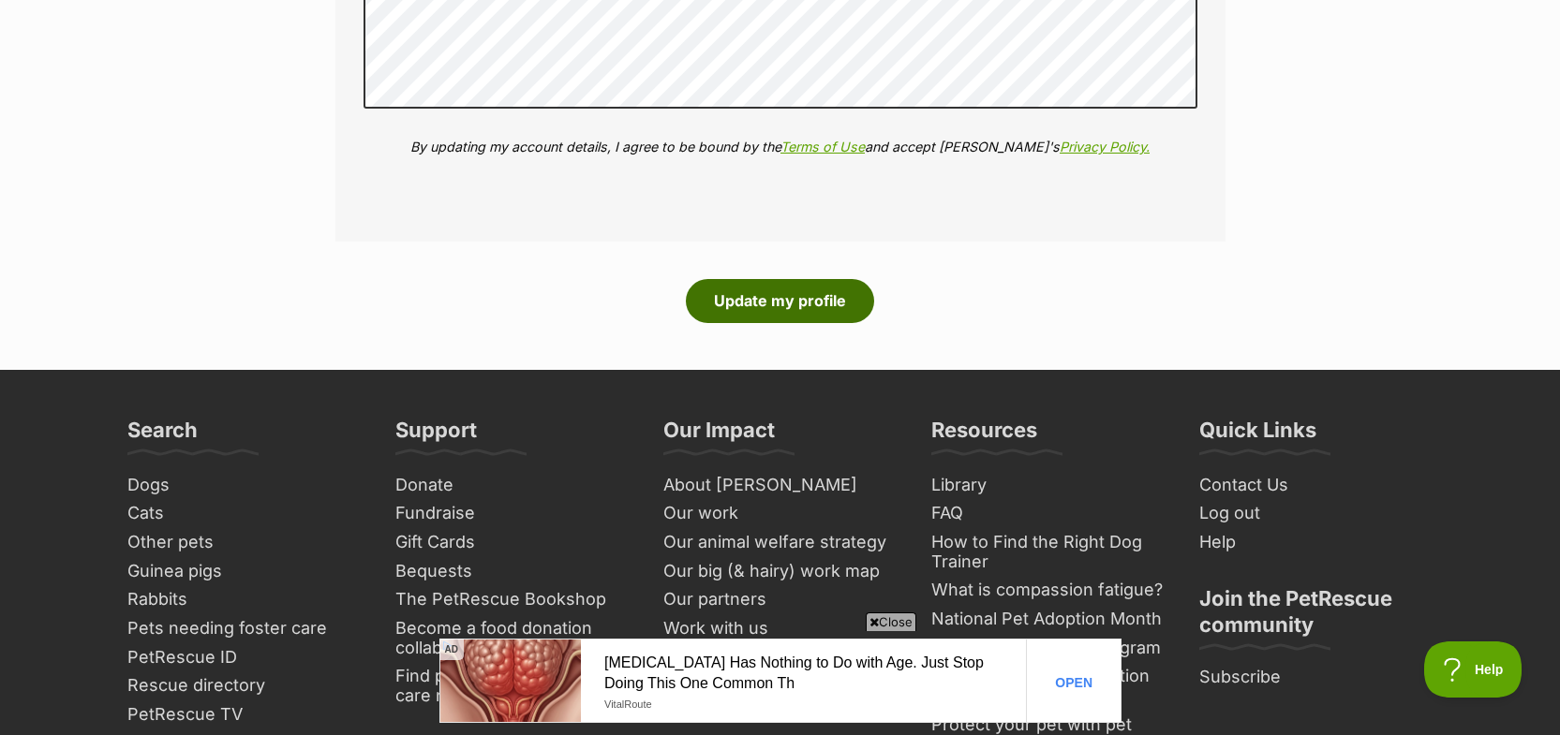
click at [784, 304] on button "Update my profile" at bounding box center [780, 300] width 188 height 43
